Goal: Information Seeking & Learning: Learn about a topic

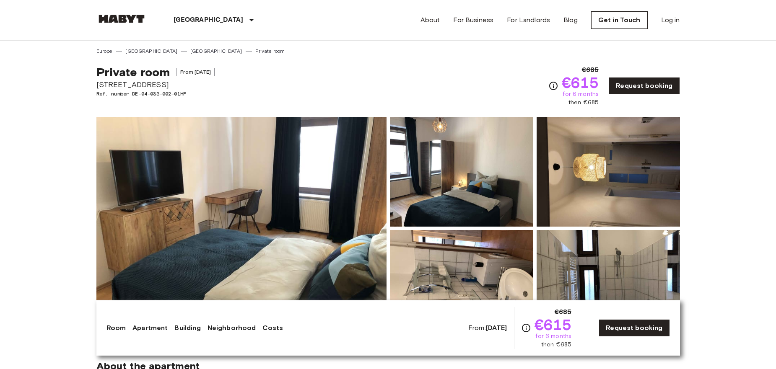
click at [461, 191] on img at bounding box center [461, 172] width 143 height 110
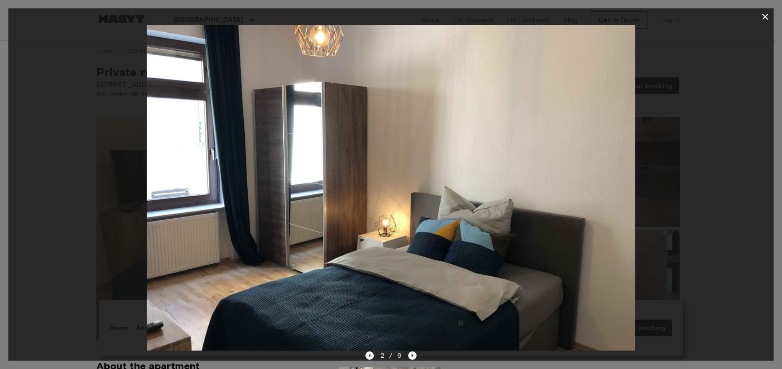
click at [371, 353] on icon "Previous image" at bounding box center [369, 356] width 8 height 8
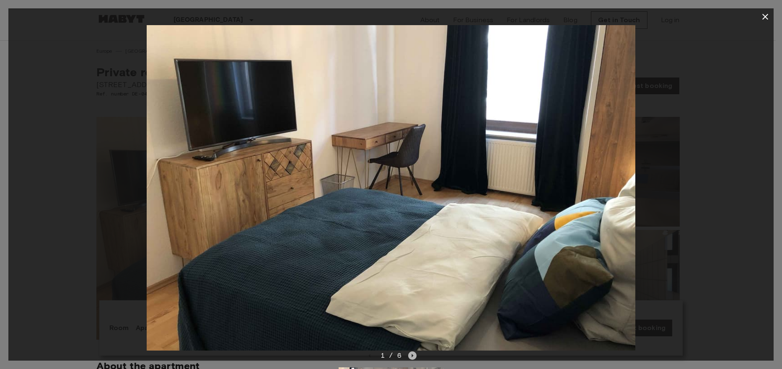
click at [410, 357] on icon "Next image" at bounding box center [412, 356] width 8 height 8
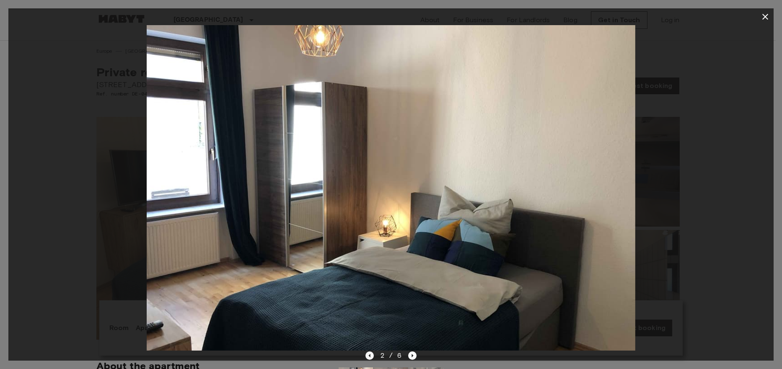
click at [367, 357] on icon "Previous image" at bounding box center [369, 356] width 8 height 8
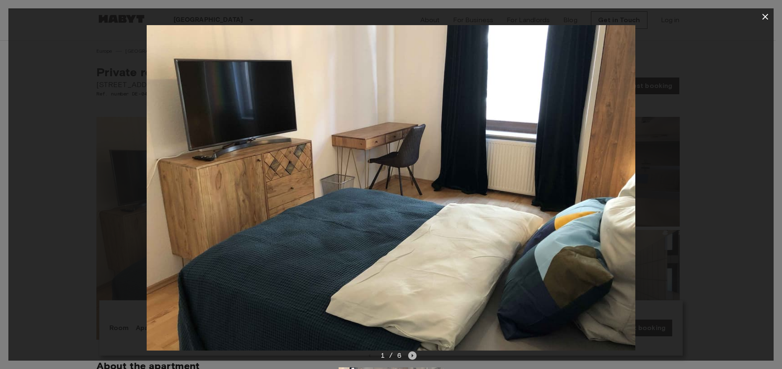
click at [409, 356] on icon "Next image" at bounding box center [412, 356] width 8 height 8
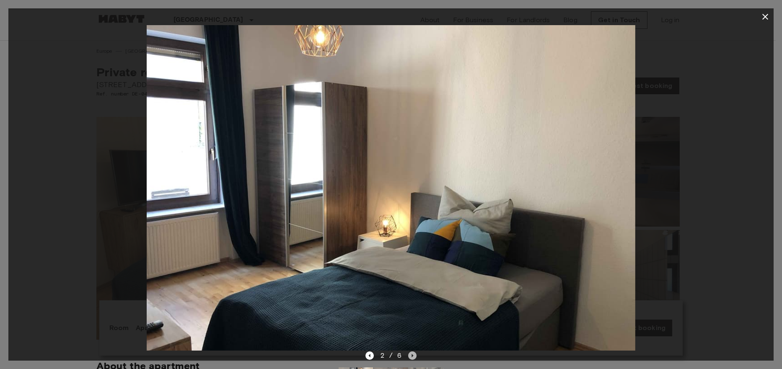
click at [409, 356] on icon "Next image" at bounding box center [412, 356] width 8 height 8
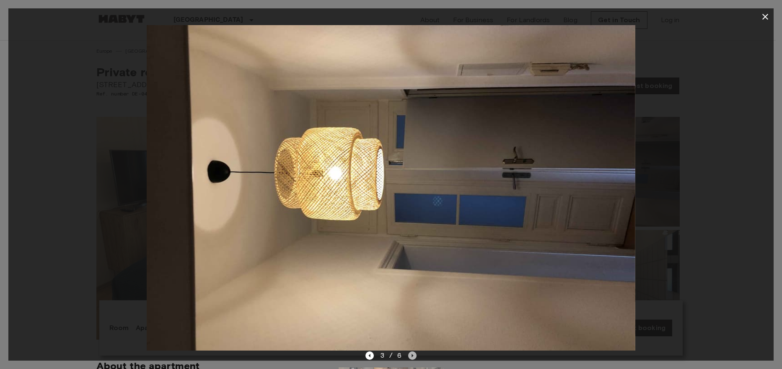
click at [409, 356] on icon "Next image" at bounding box center [412, 356] width 8 height 8
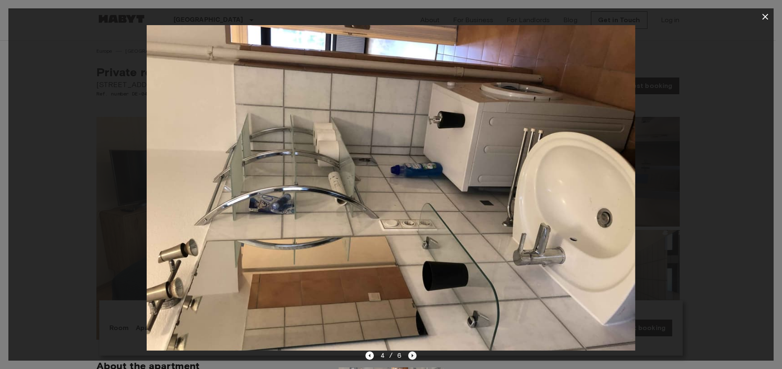
click at [411, 356] on icon "Next image" at bounding box center [412, 356] width 8 height 8
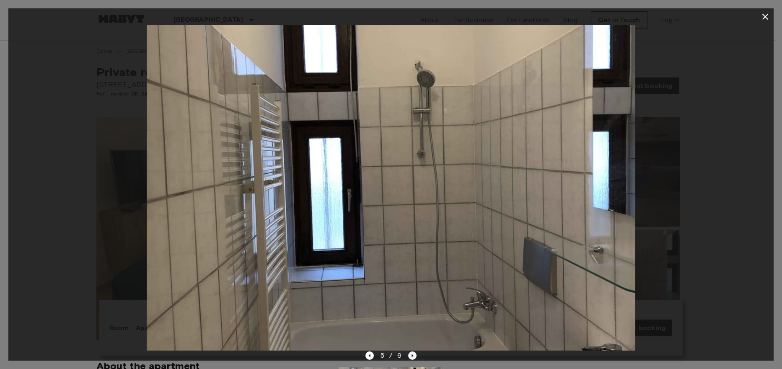
click at [411, 356] on icon "Next image" at bounding box center [412, 356] width 8 height 8
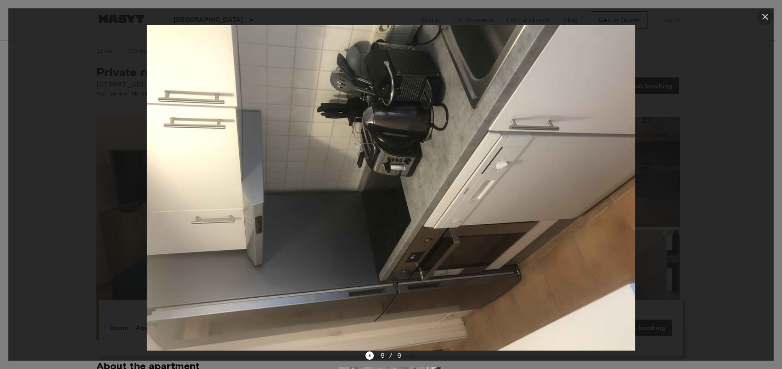
click at [765, 14] on icon "button" at bounding box center [765, 17] width 10 height 10
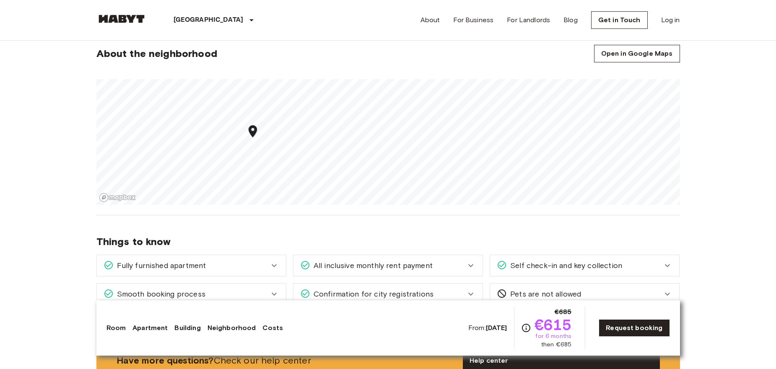
scroll to position [545, 0]
